Goal: Check status

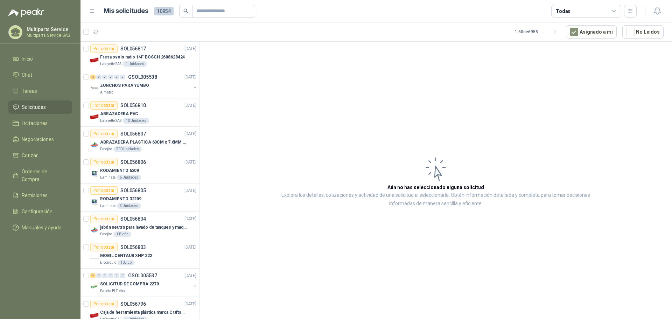
scroll to position [175, 0]
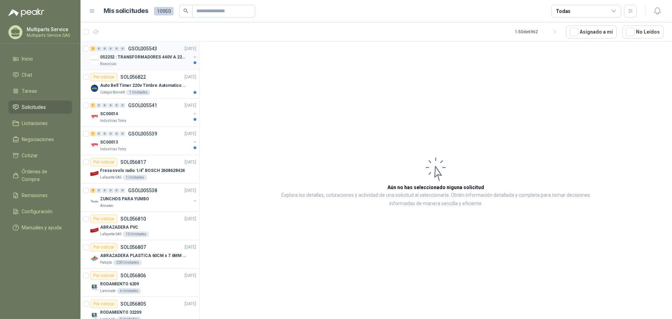
click at [165, 52] on div "2 0 0 0 0 0 GSOL005543 [DATE]" at bounding box center [143, 48] width 107 height 8
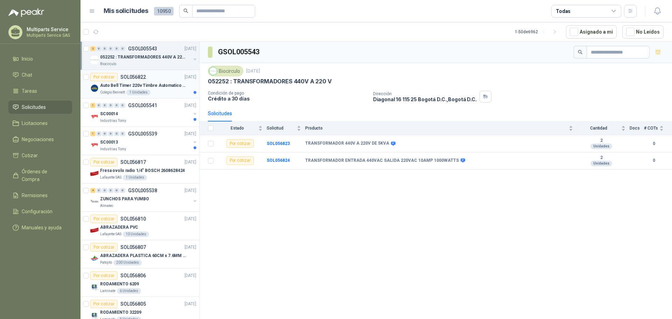
click at [159, 77] on div "Por cotizar SOL056822 [DATE]" at bounding box center [143, 77] width 106 height 8
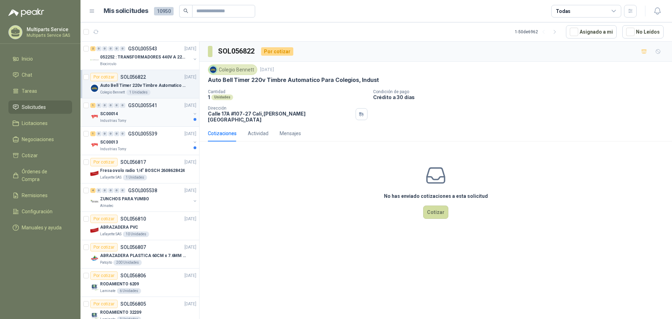
click at [169, 105] on div "1 0 0 0 0 0 GSOL005541 [DATE]" at bounding box center [143, 105] width 107 height 8
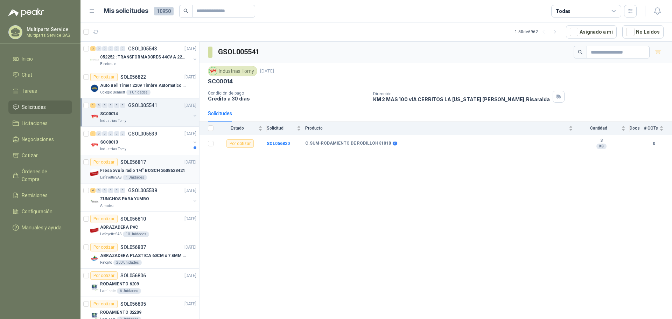
click at [167, 169] on p "Fresa ovolo radio 1/4" BOSCH 2608628424" at bounding box center [142, 170] width 85 height 7
